Goal: Information Seeking & Learning: Learn about a topic

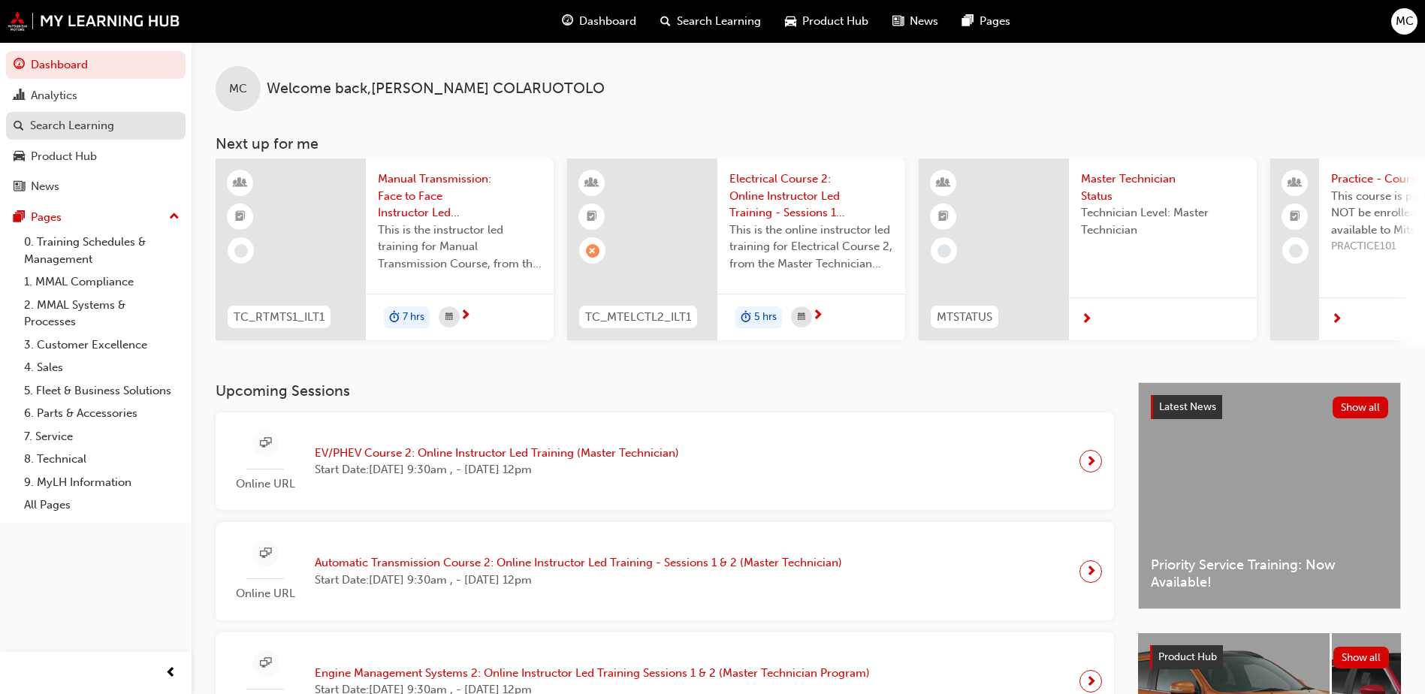
click at [69, 135] on link "Search Learning" at bounding box center [96, 126] width 180 height 28
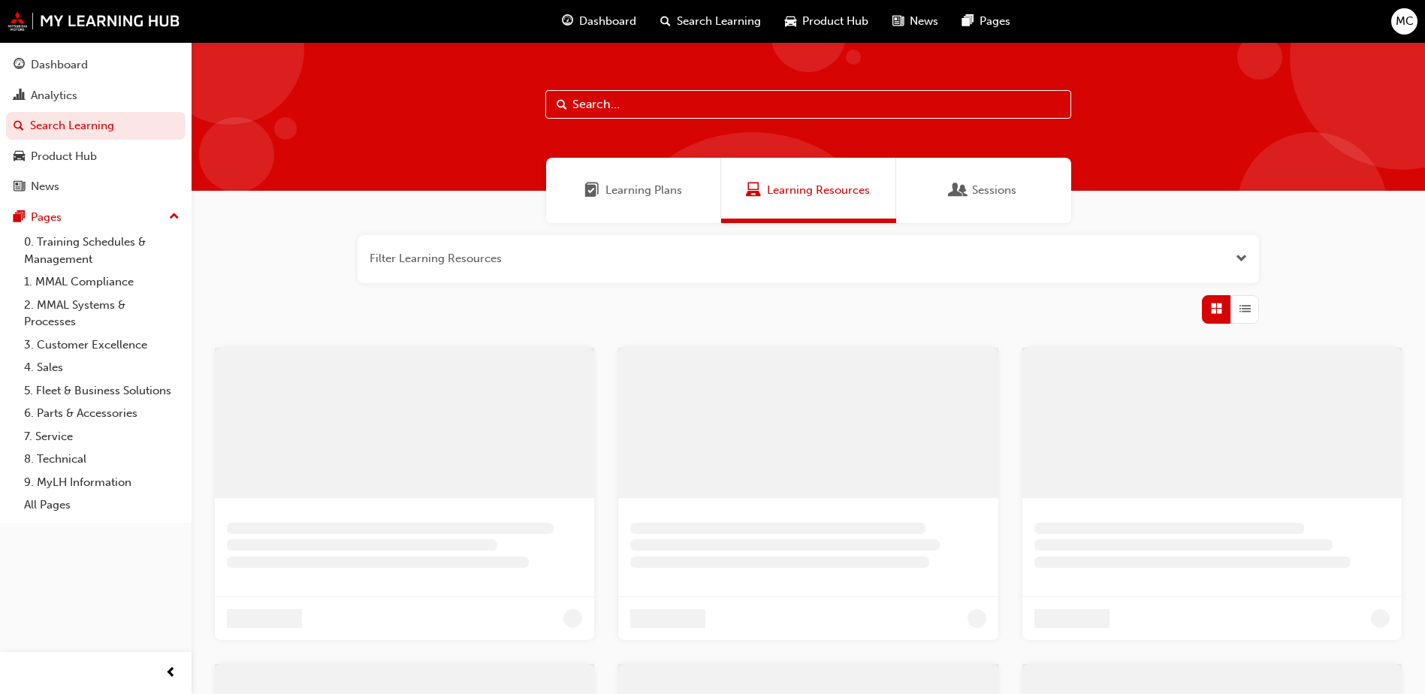
click at [621, 98] on input "text" at bounding box center [809, 104] width 526 height 29
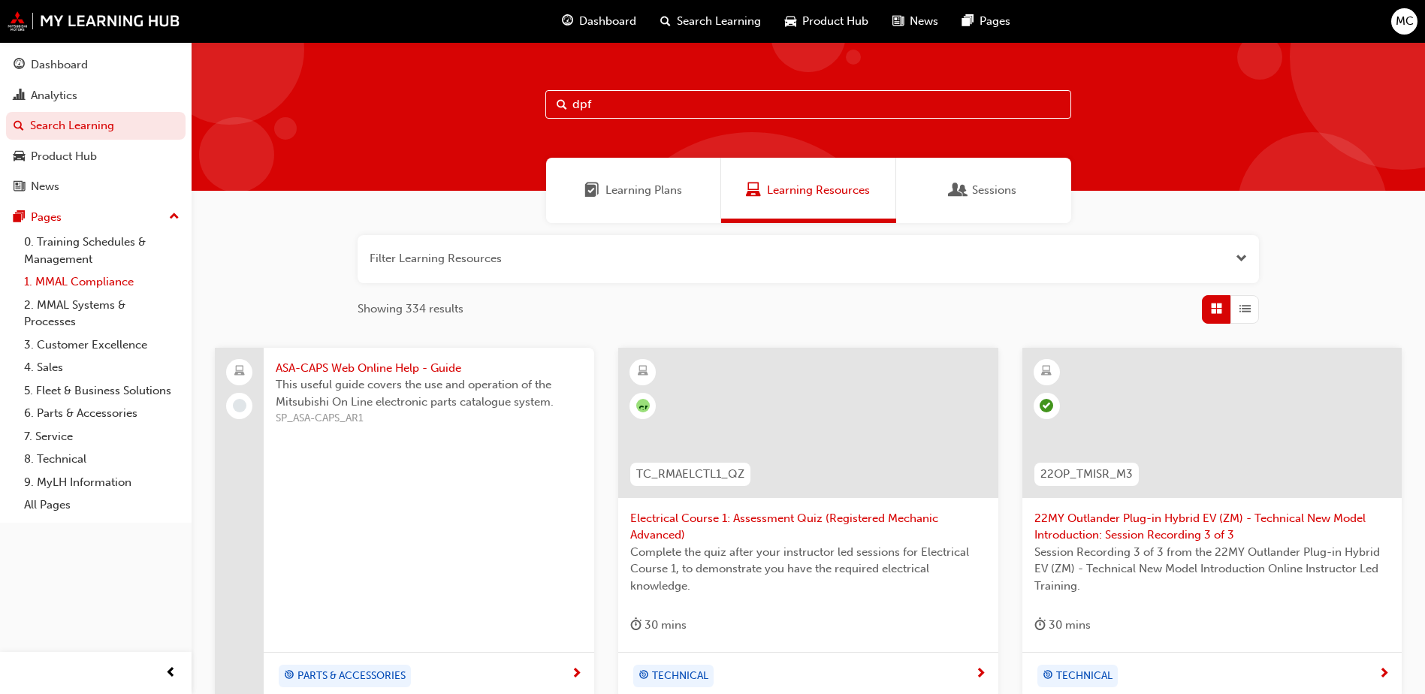
type input "dpf"
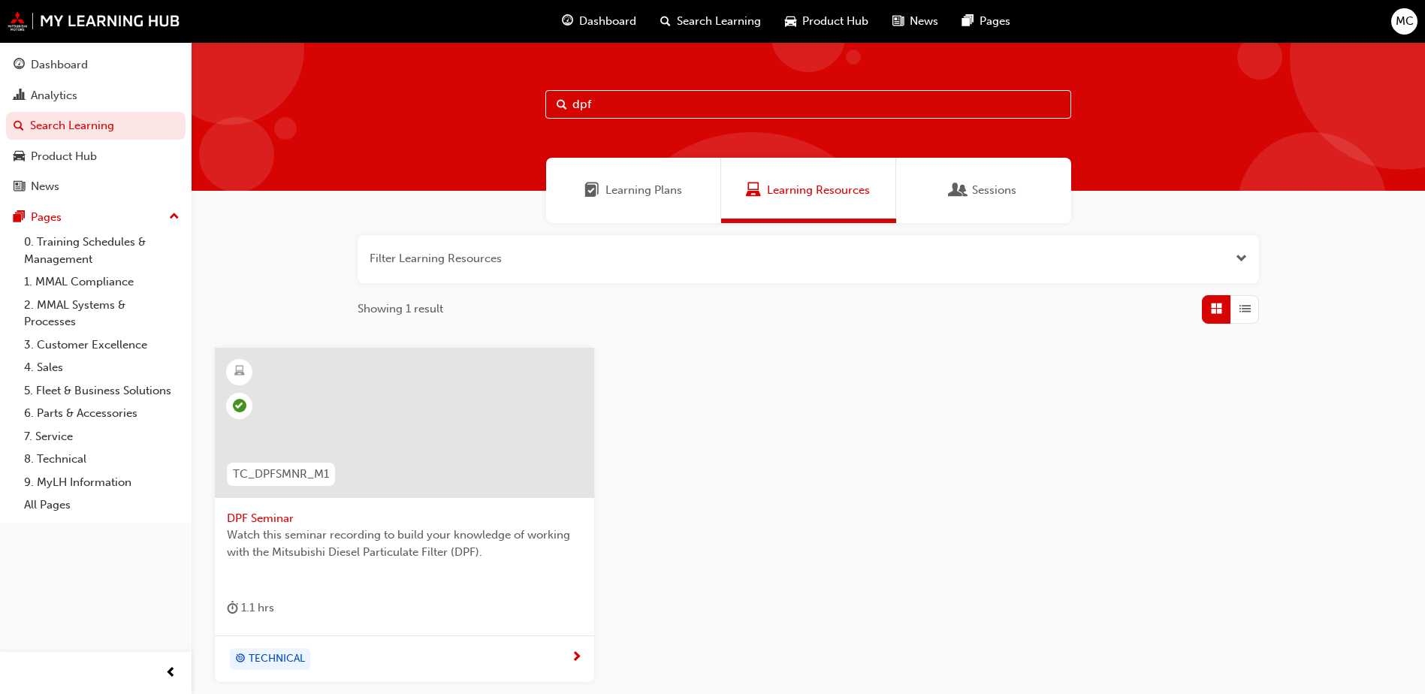
scroll to position [134, 0]
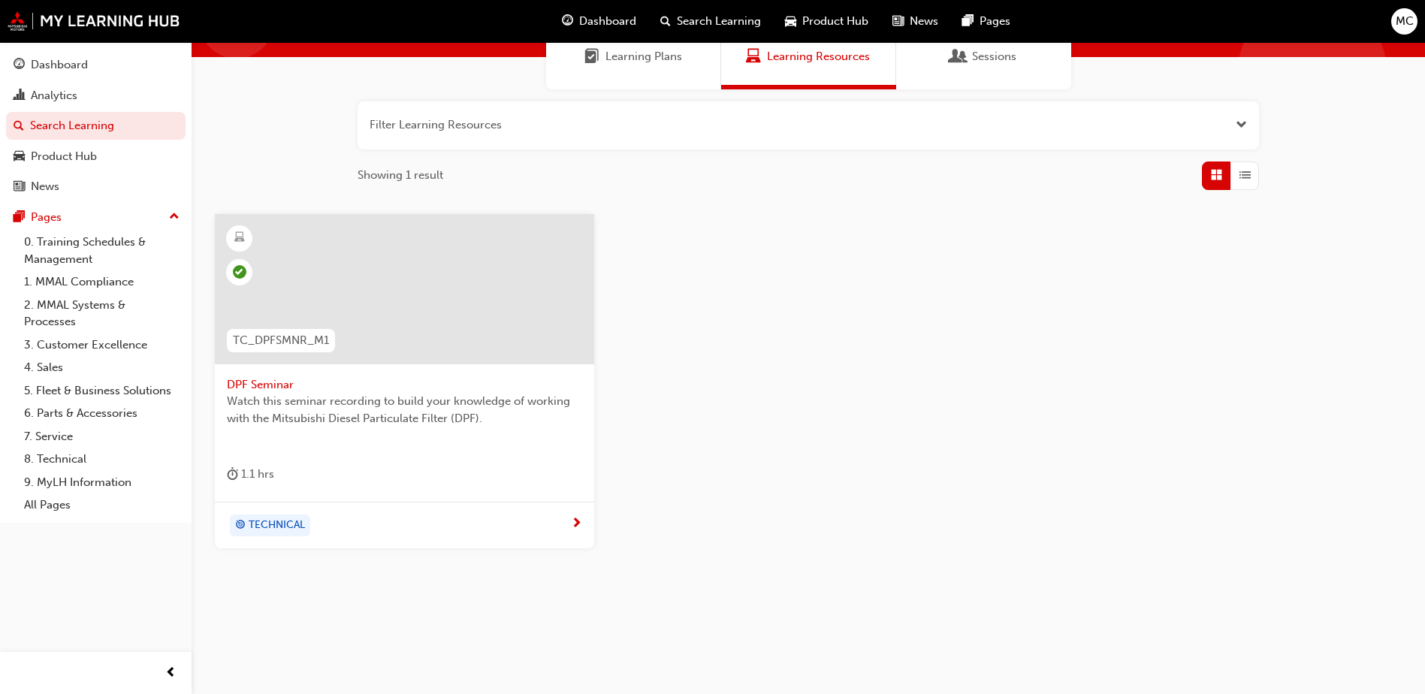
click at [316, 413] on span "Watch this seminar recording to build your knowledge of working with the Mitsub…" at bounding box center [404, 410] width 355 height 34
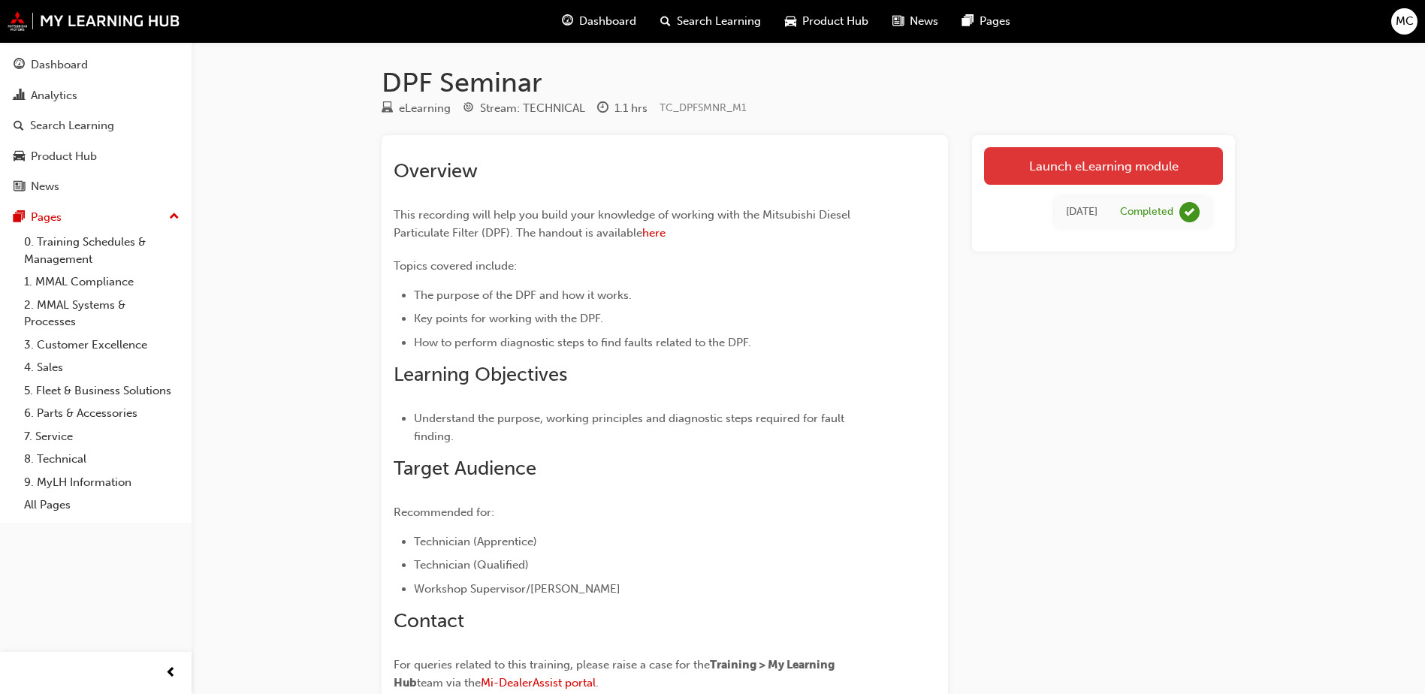
click at [1047, 170] on link "Launch eLearning module" at bounding box center [1103, 166] width 239 height 38
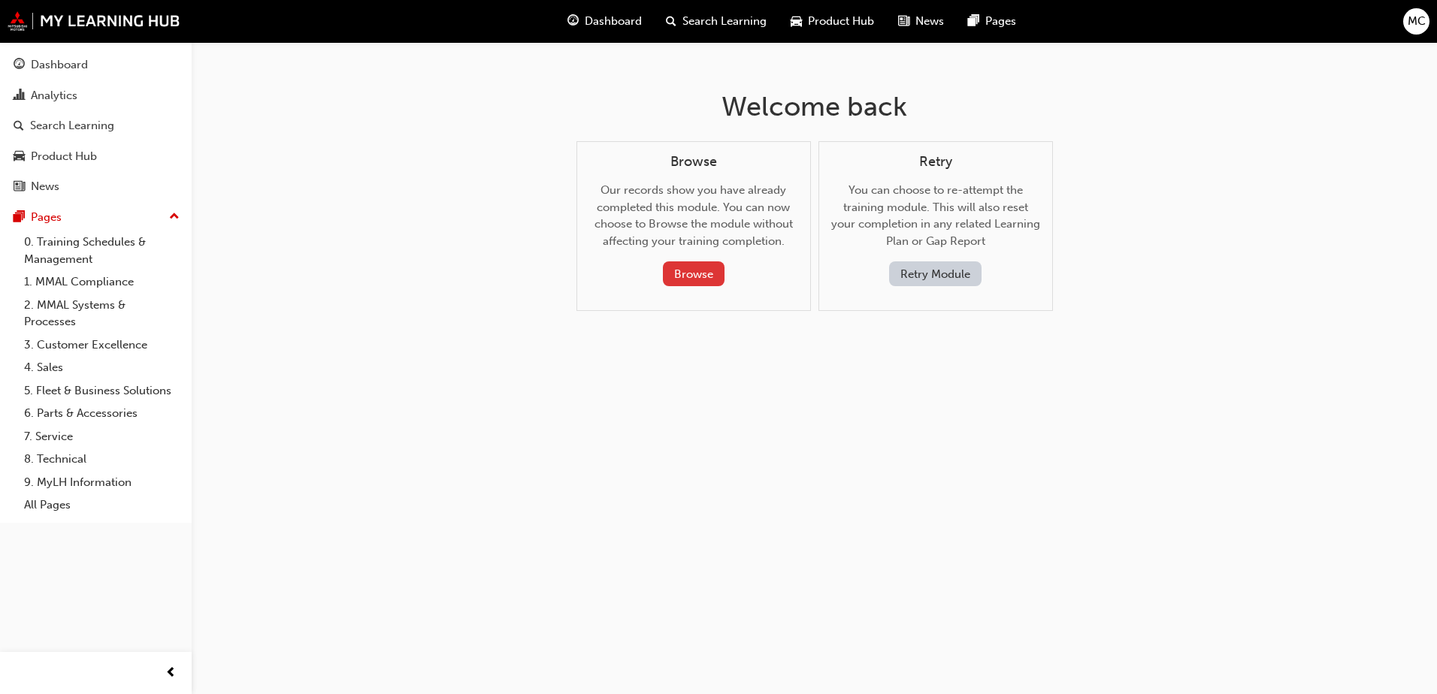
click at [722, 277] on button "Browse" at bounding box center [694, 274] width 62 height 25
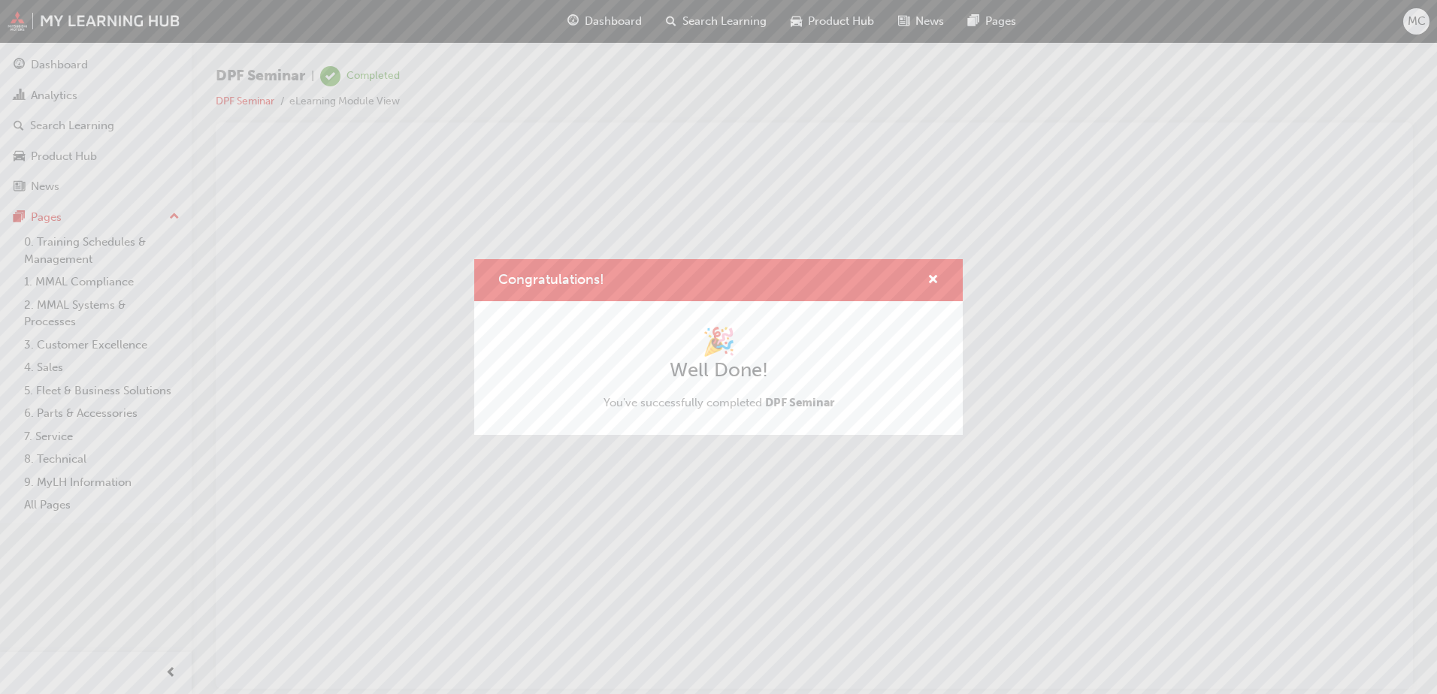
click at [623, 410] on div "🎉 Well Done! You've successfully completed DPF Seminar" at bounding box center [718, 368] width 231 height 86
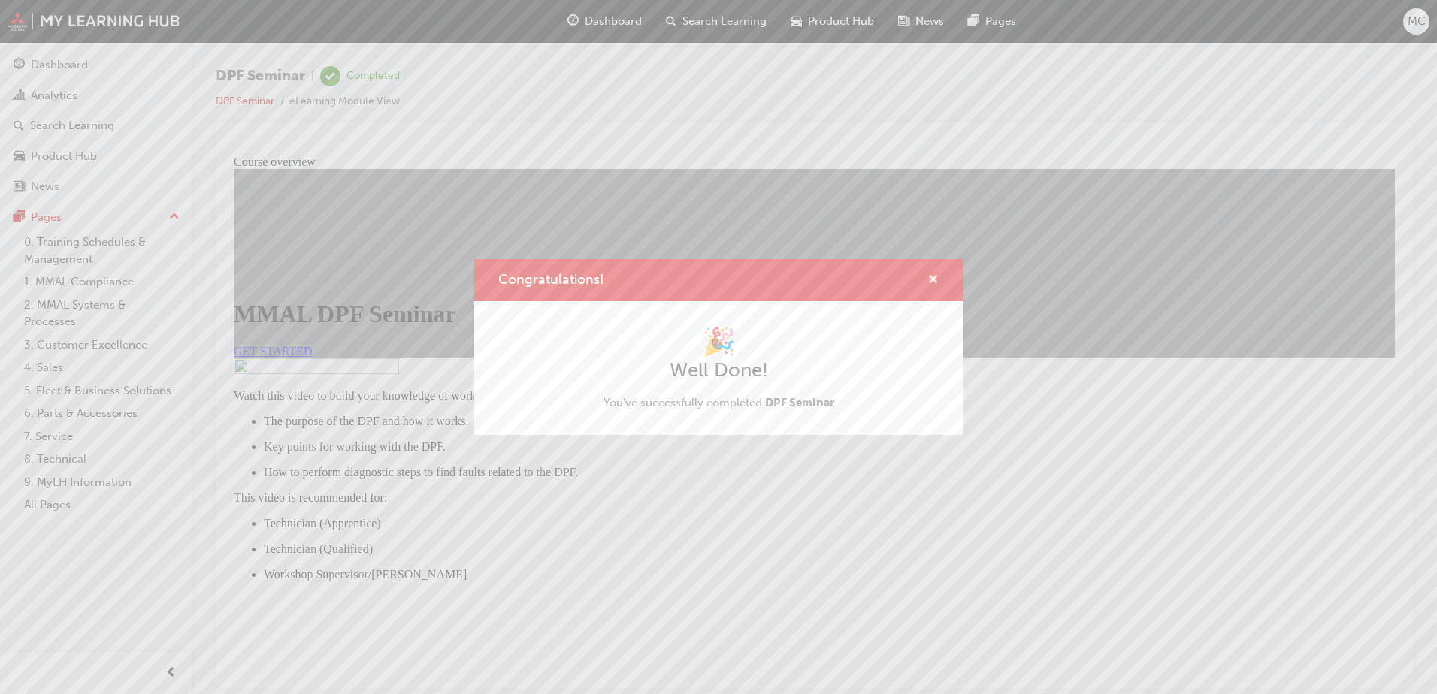
click at [932, 281] on span "cross-icon" at bounding box center [932, 281] width 11 height 14
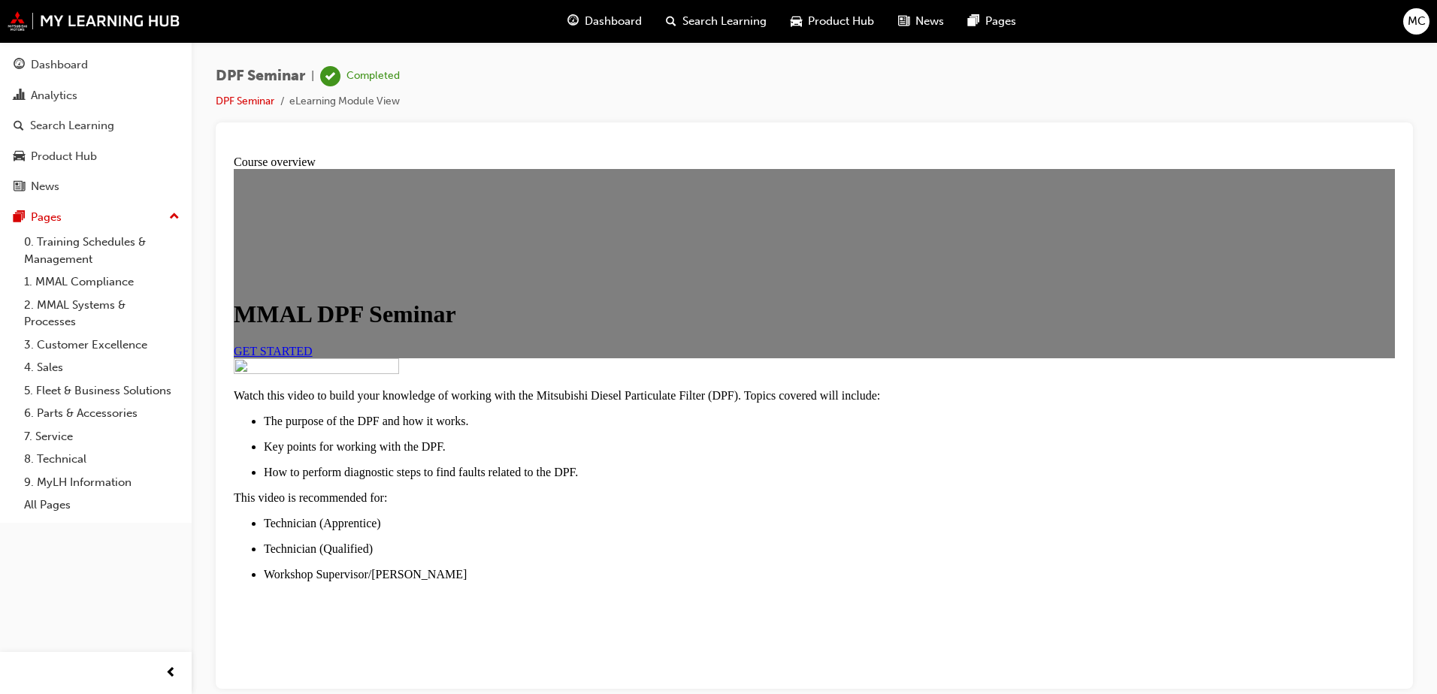
click at [313, 357] on link "GET STARTED" at bounding box center [273, 350] width 79 height 13
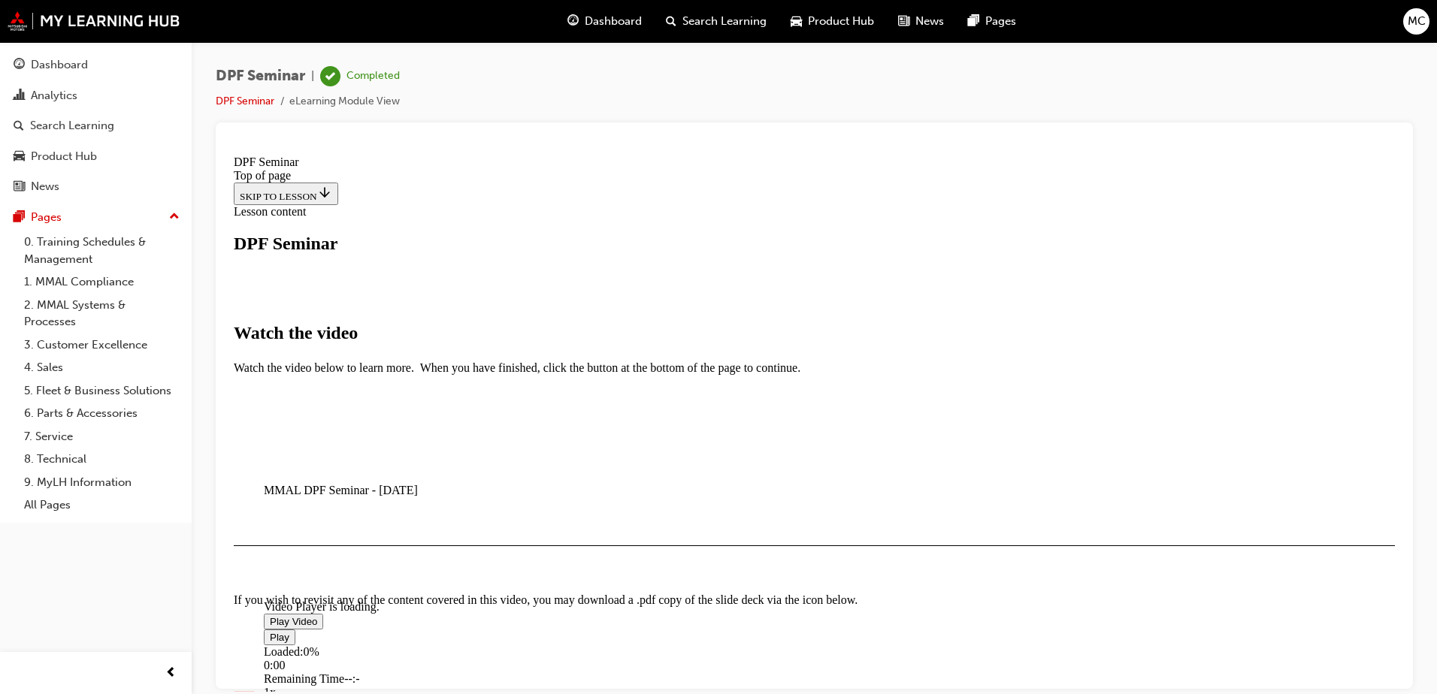
click at [270, 615] on span "Video player" at bounding box center [270, 620] width 0 height 11
